Goal: Find contact information: Find contact information

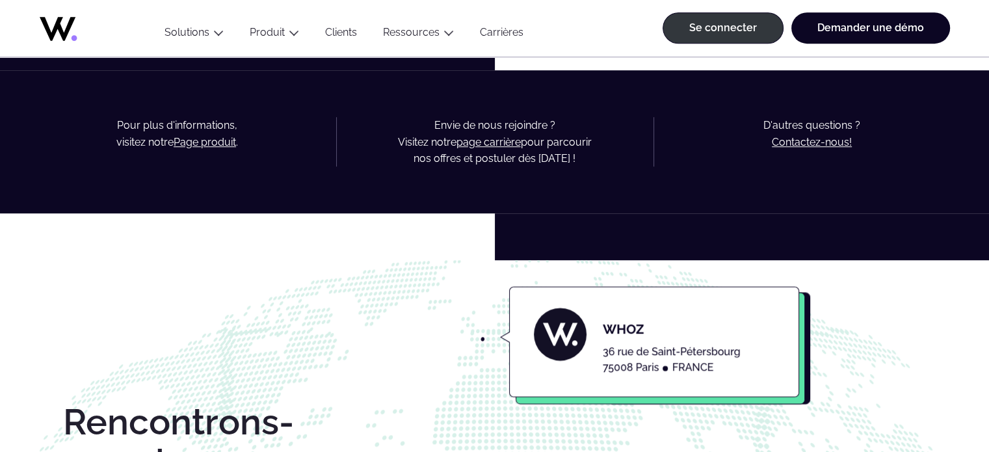
scroll to position [855, 0]
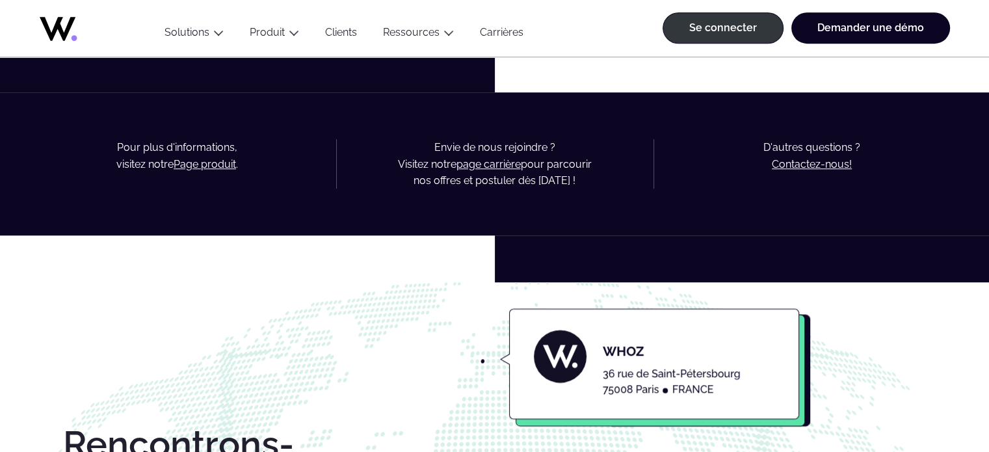
click at [794, 166] on font "Contactez-nous!" at bounding box center [812, 164] width 80 height 12
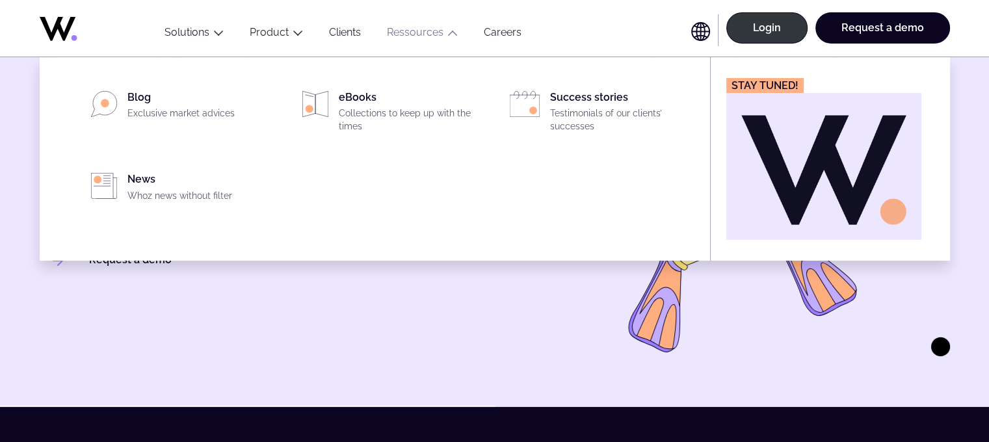
scroll to position [130, 0]
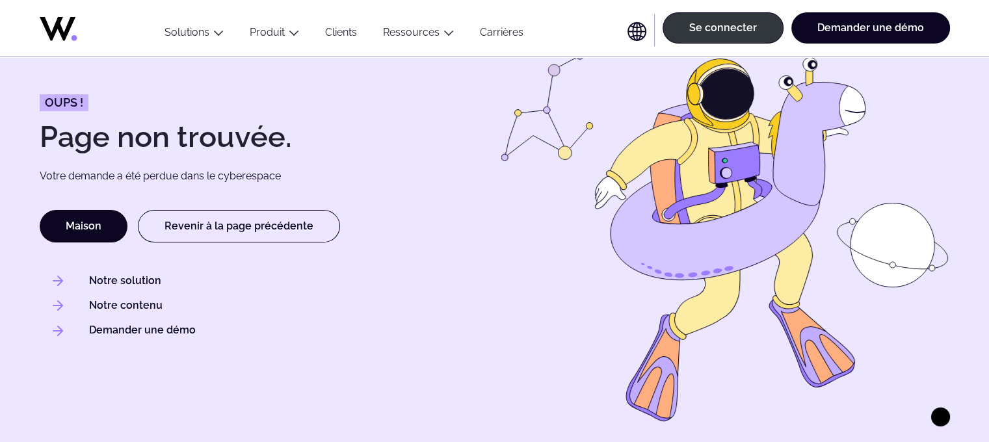
scroll to position [130, 0]
